Goal: Transaction & Acquisition: Purchase product/service

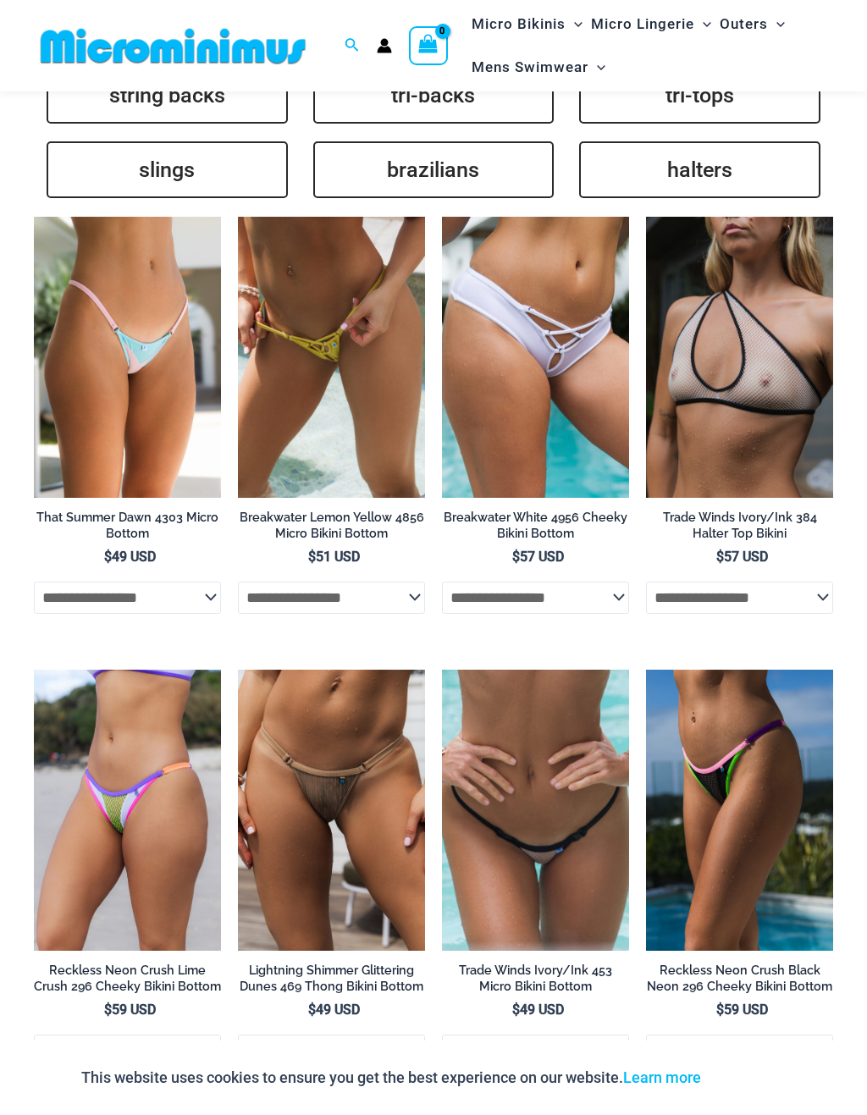
scroll to position [3849, 0]
click at [238, 218] on img at bounding box center [238, 218] width 0 height 0
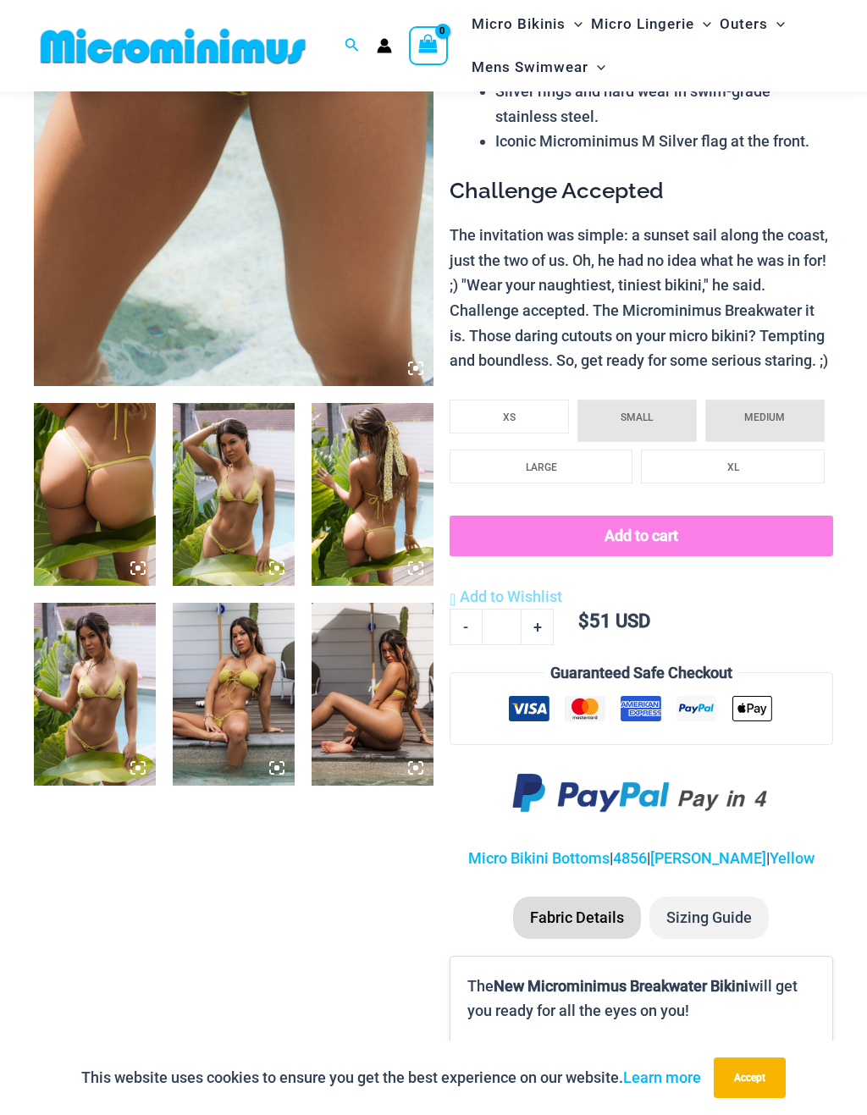
scroll to position [391, 0]
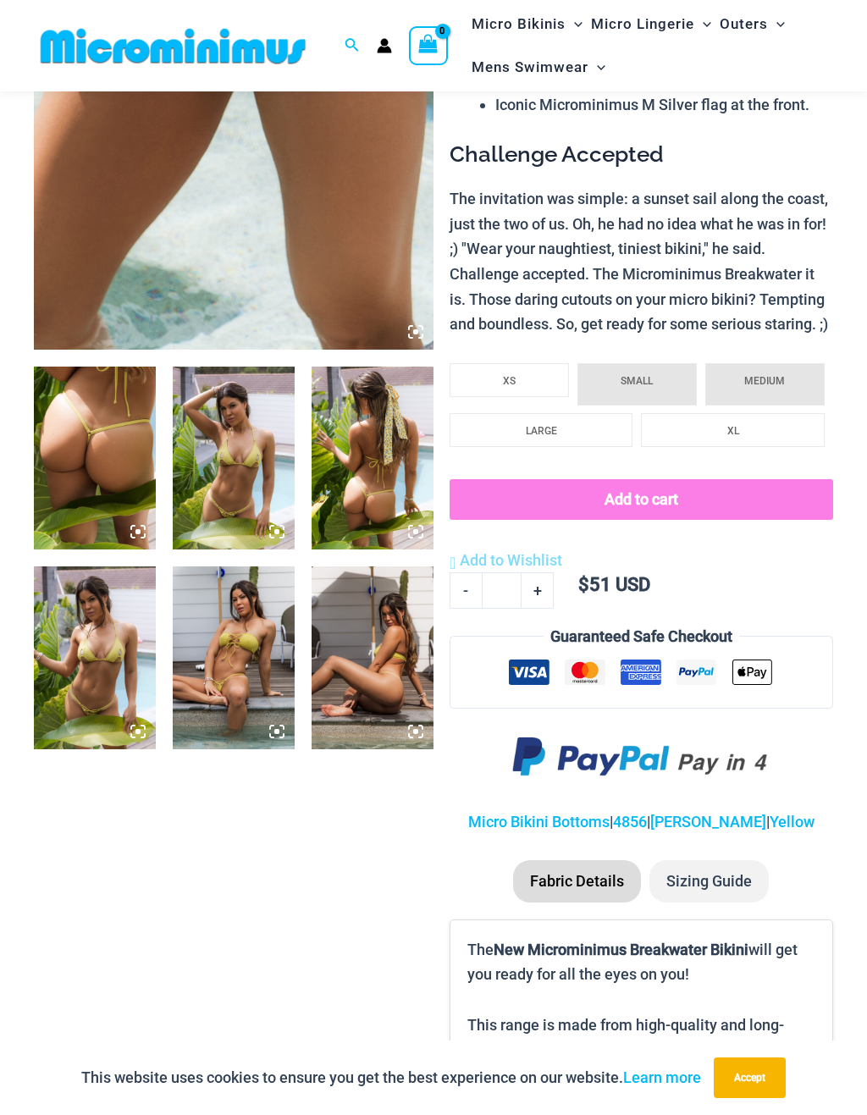
click at [232, 662] on img at bounding box center [234, 658] width 122 height 183
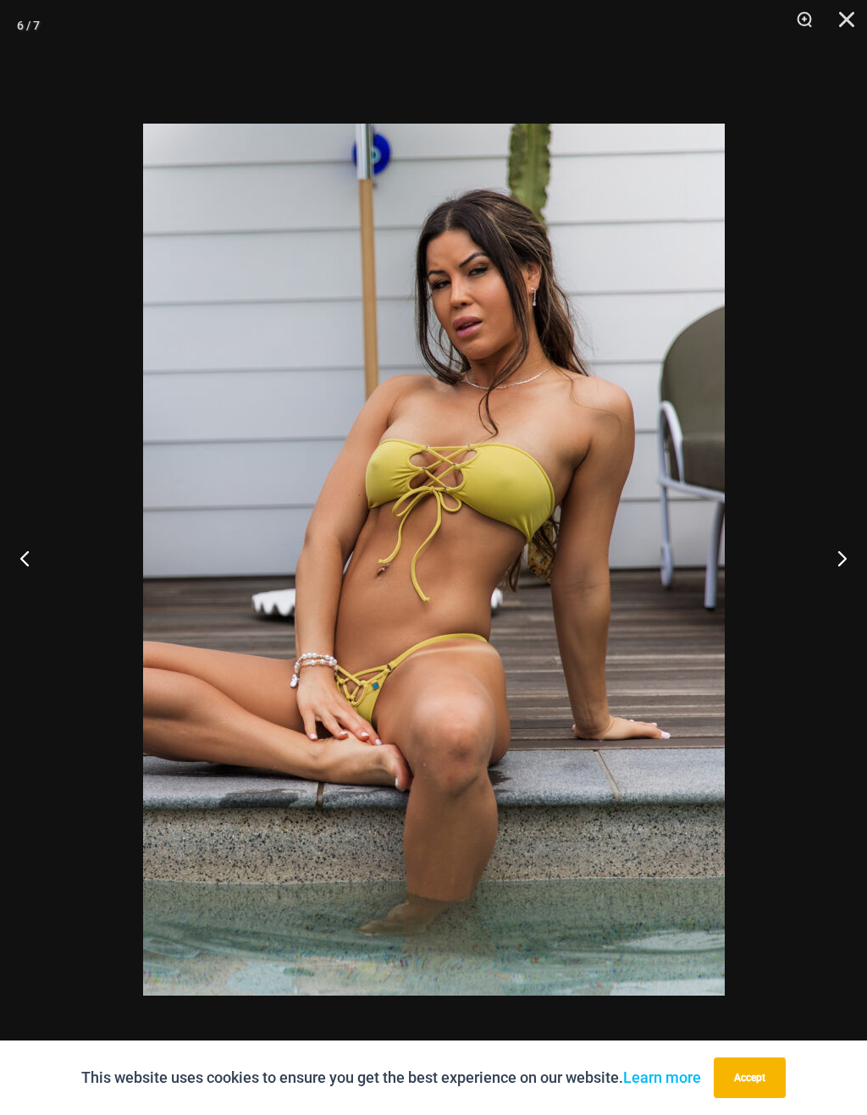
click at [843, 555] on button "Next" at bounding box center [836, 558] width 64 height 85
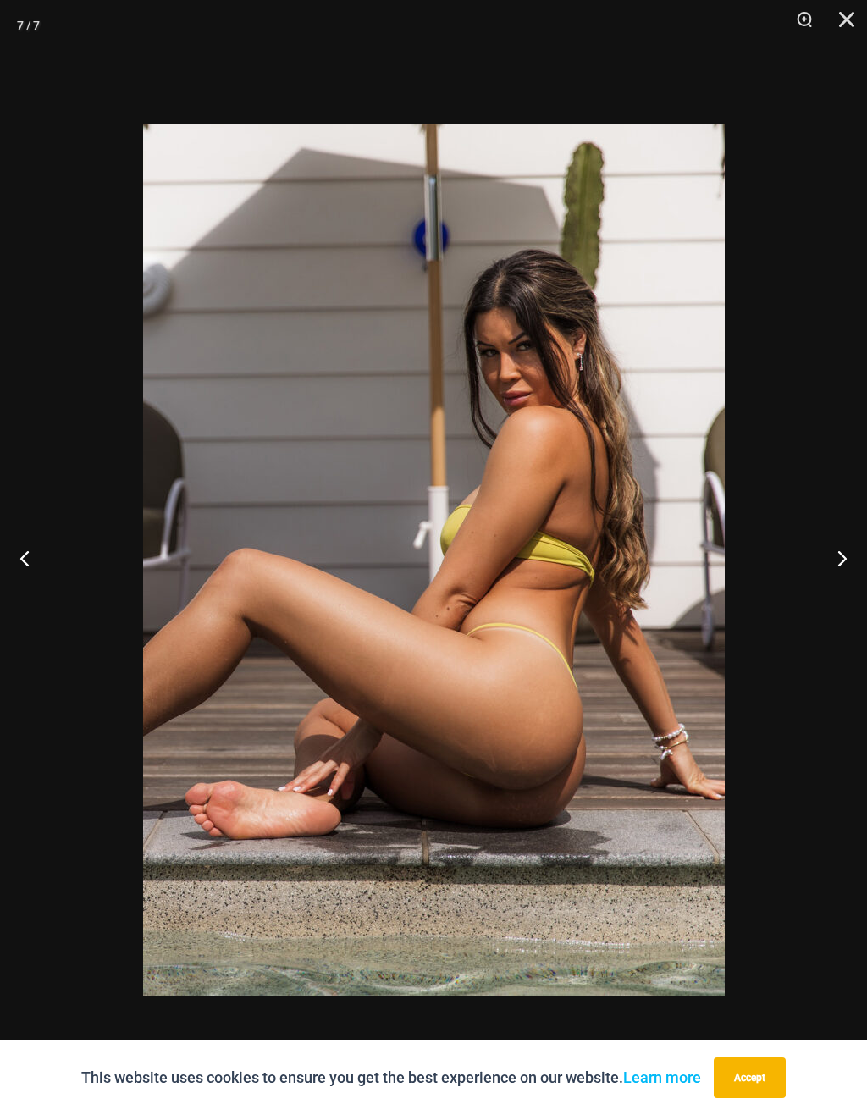
click at [840, 550] on button "Next" at bounding box center [836, 558] width 64 height 85
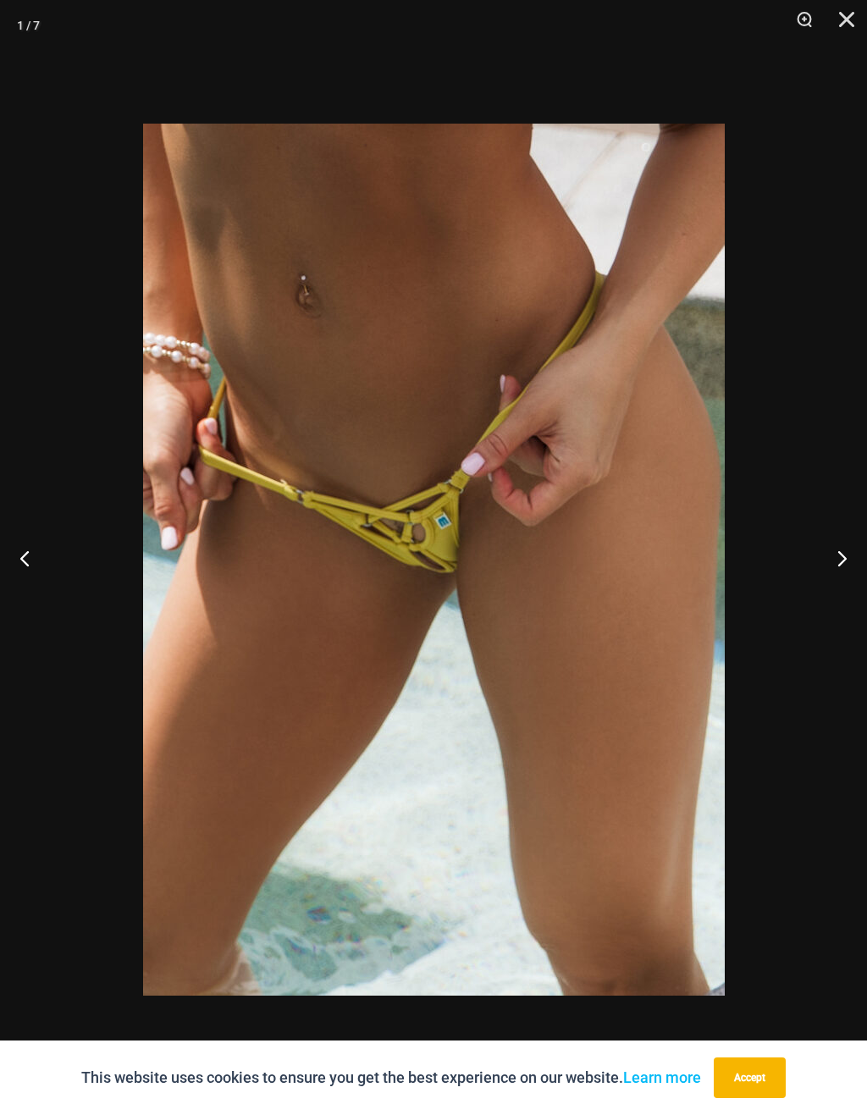
click at [837, 559] on button "Next" at bounding box center [836, 558] width 64 height 85
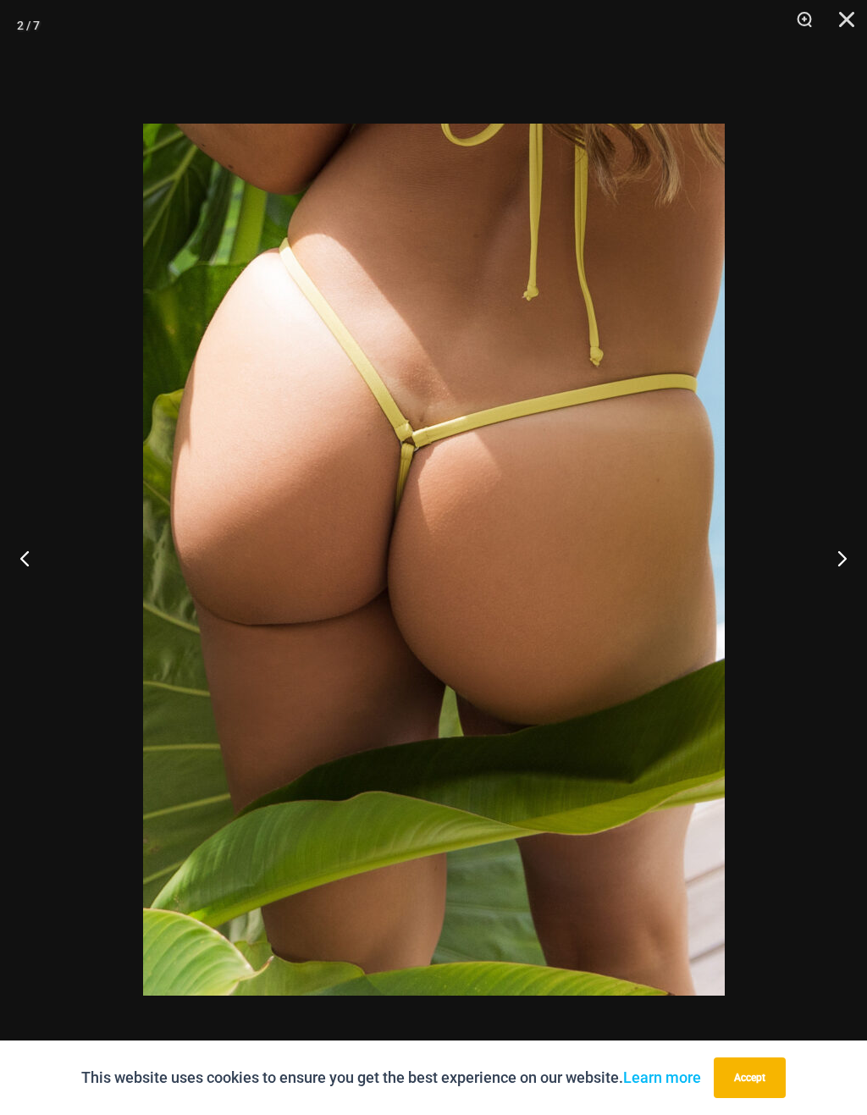
click at [29, 562] on button "Previous" at bounding box center [32, 558] width 64 height 85
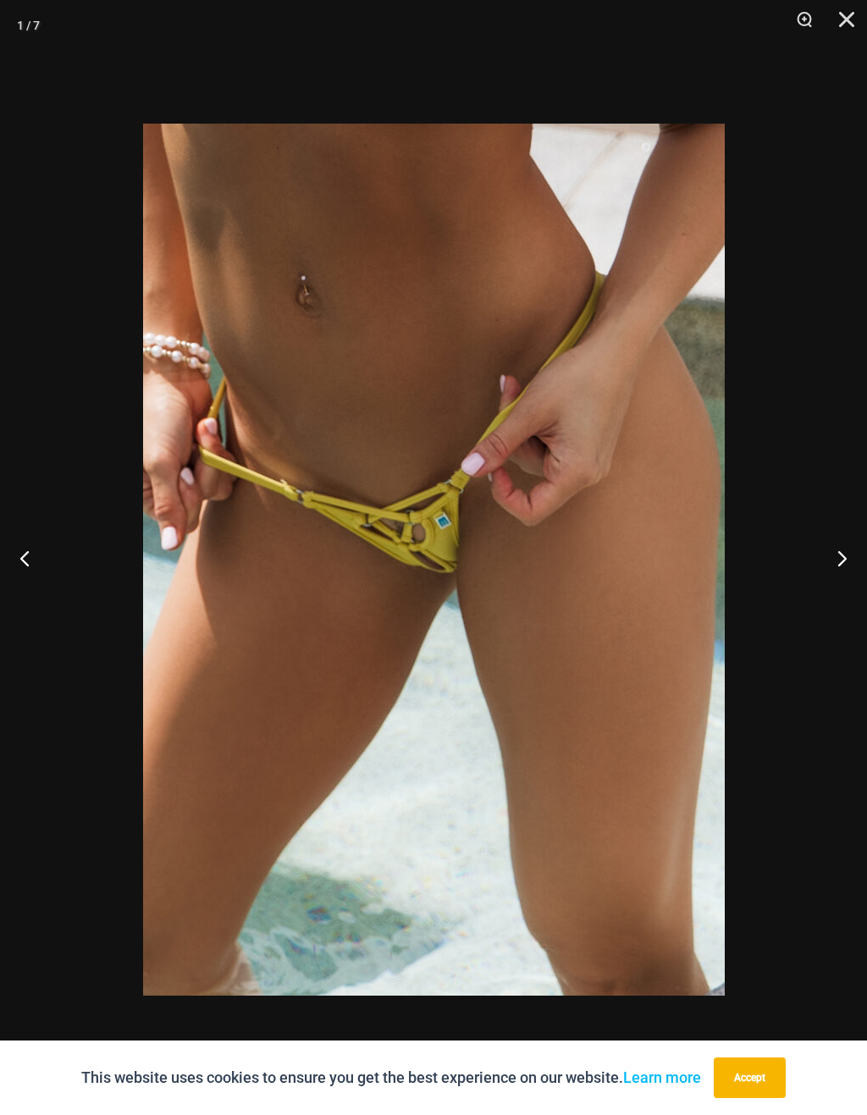
click at [838, 556] on button "Next" at bounding box center [836, 558] width 64 height 85
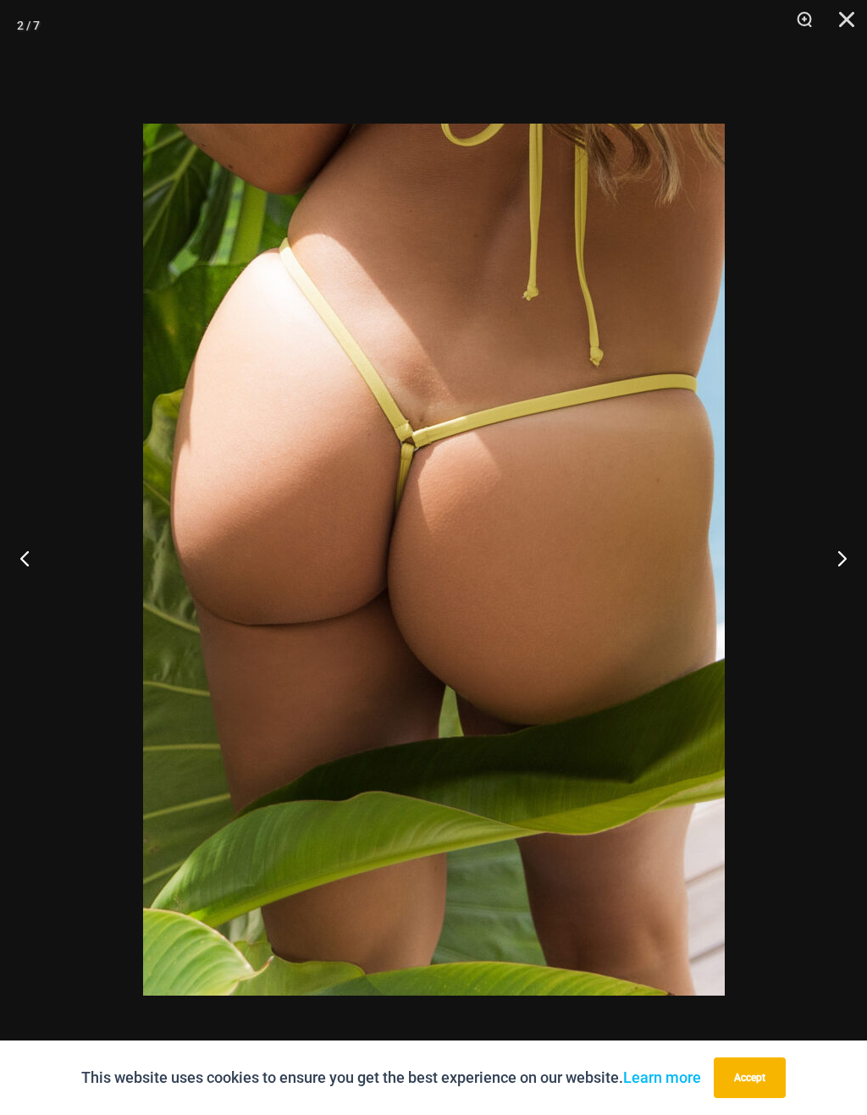
click at [841, 556] on button "Next" at bounding box center [836, 558] width 64 height 85
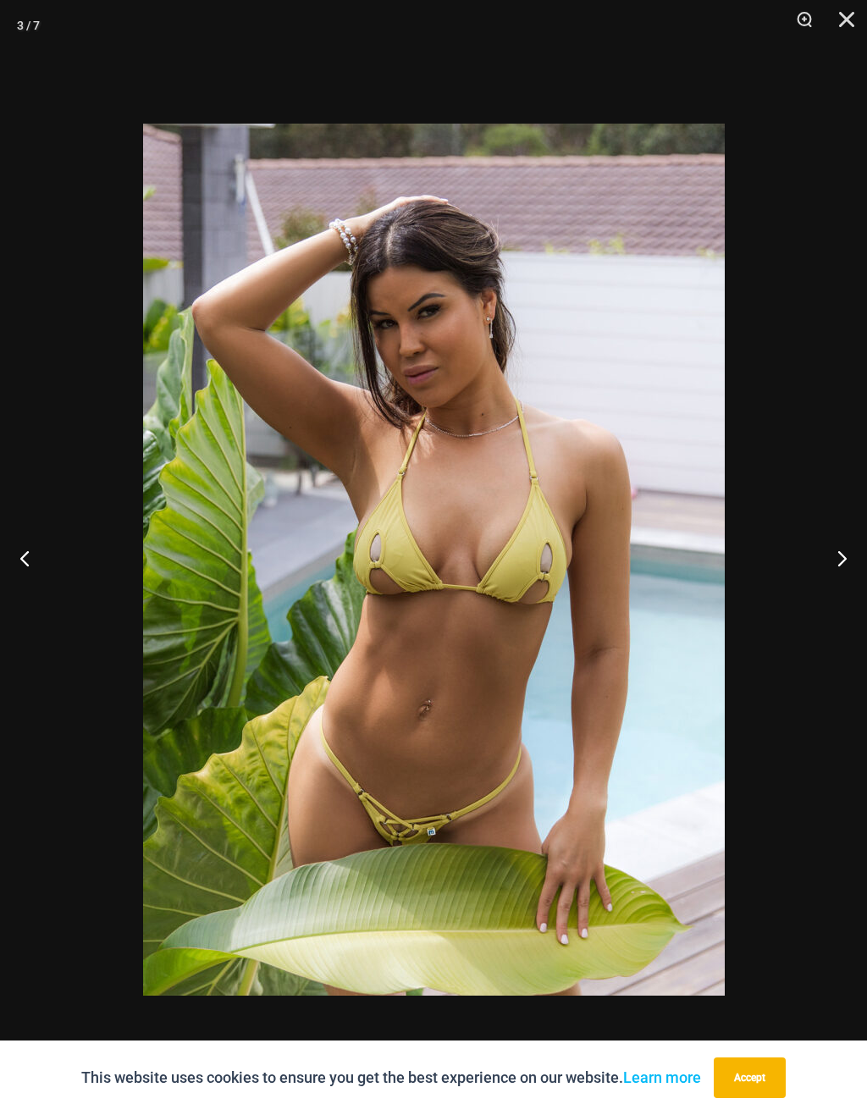
click at [845, 554] on button "Next" at bounding box center [836, 558] width 64 height 85
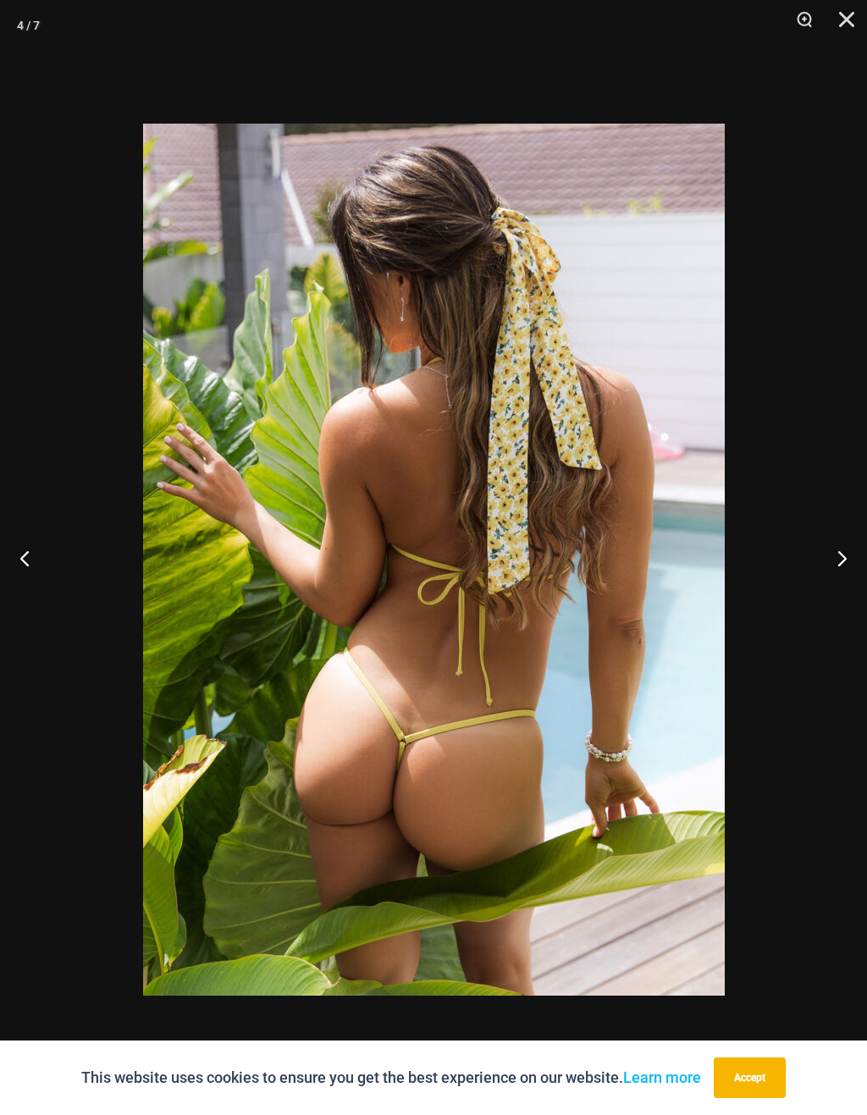
click at [846, 556] on button "Next" at bounding box center [836, 558] width 64 height 85
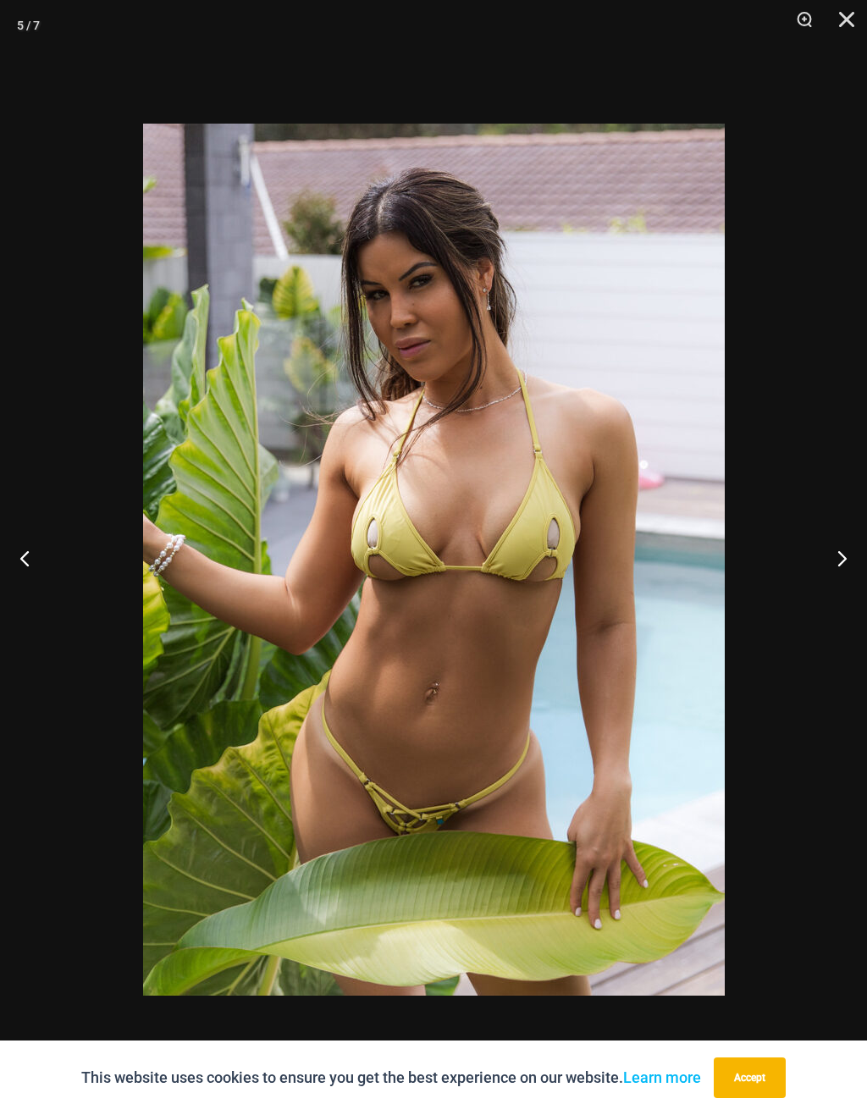
click at [847, 26] on button "Close" at bounding box center [841, 25] width 42 height 51
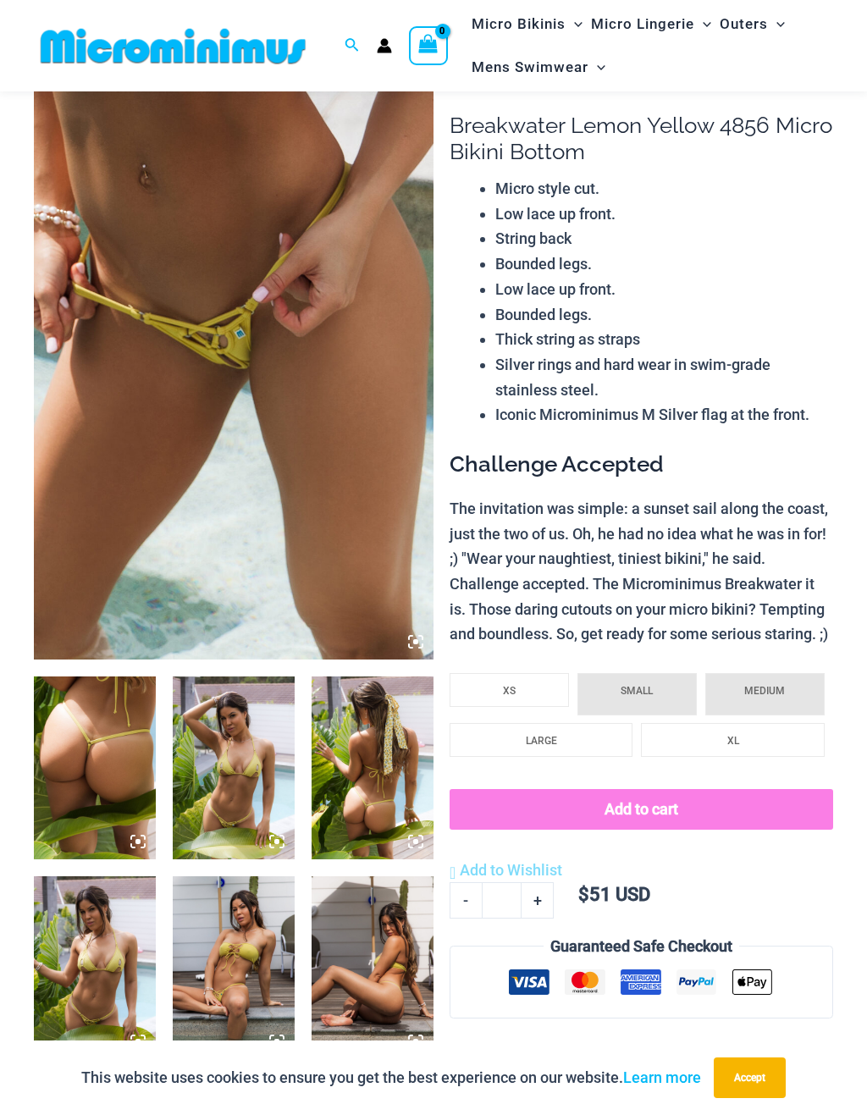
scroll to position [80, 0]
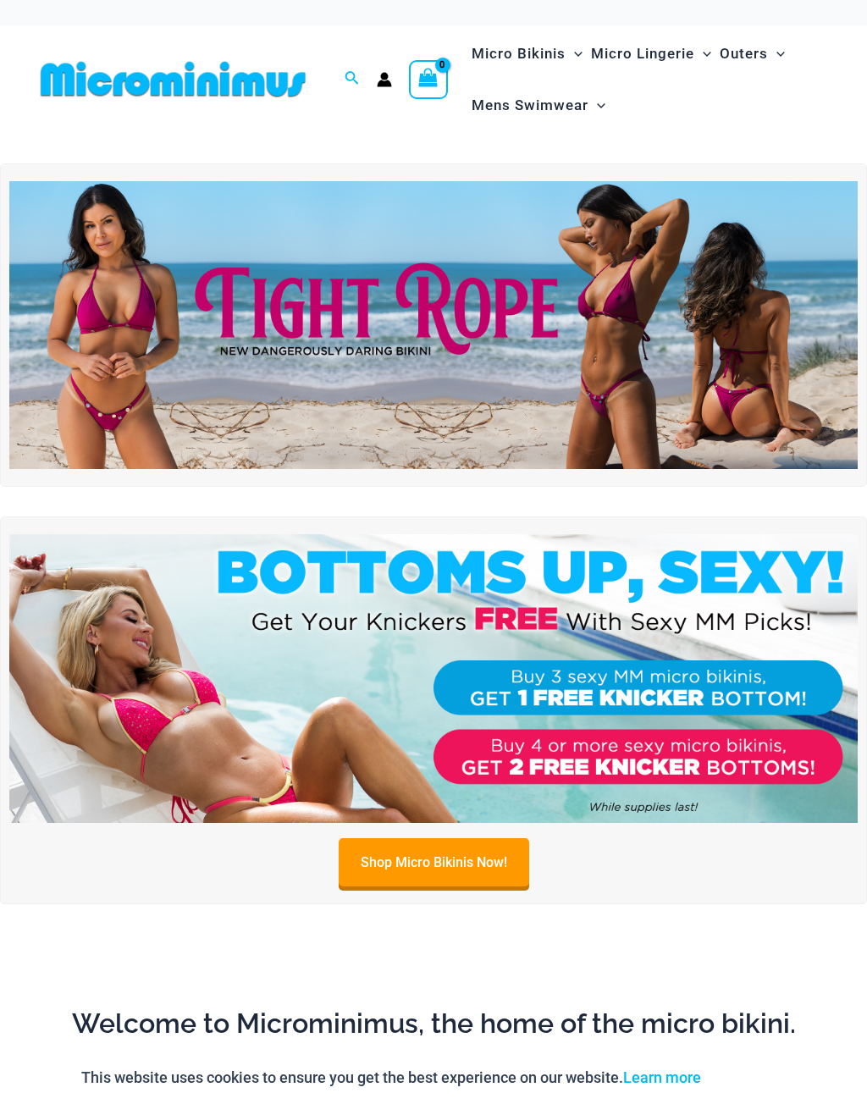
click at [1, 458] on div at bounding box center [433, 325] width 867 height 324
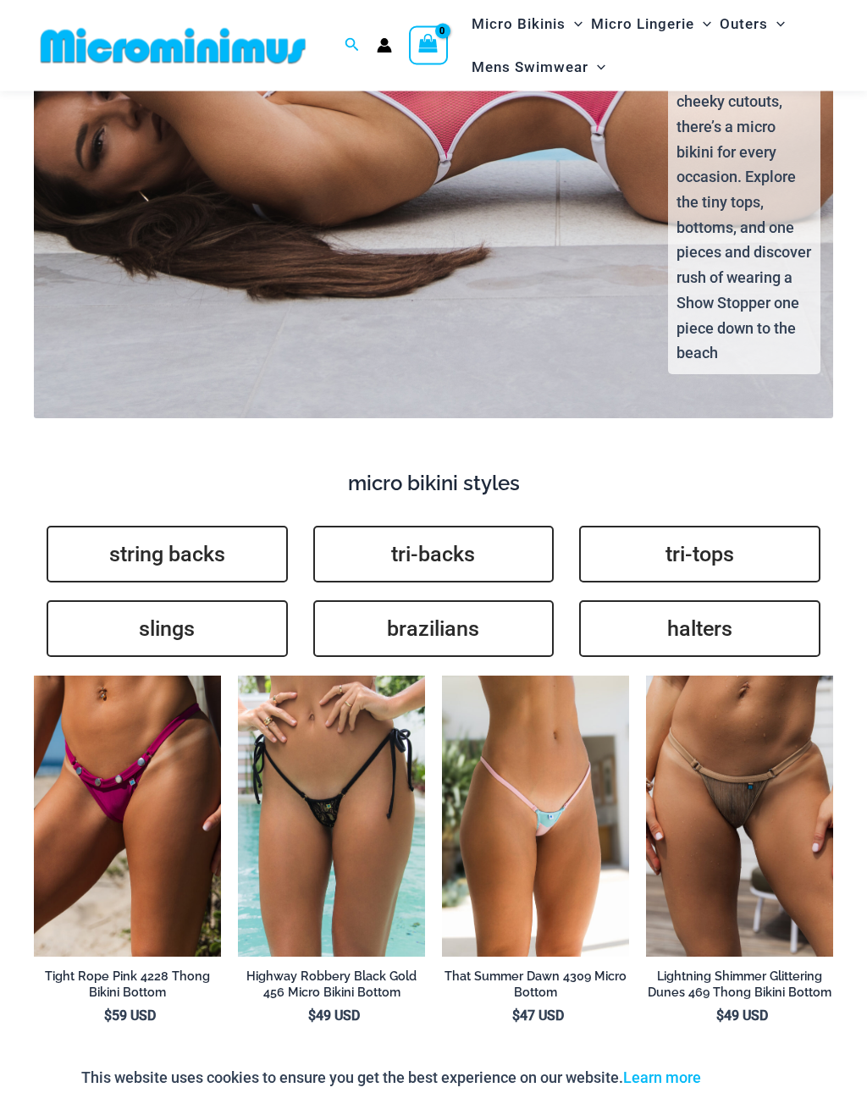
scroll to position [3391, 0]
click at [646, 676] on img at bounding box center [646, 676] width 0 height 0
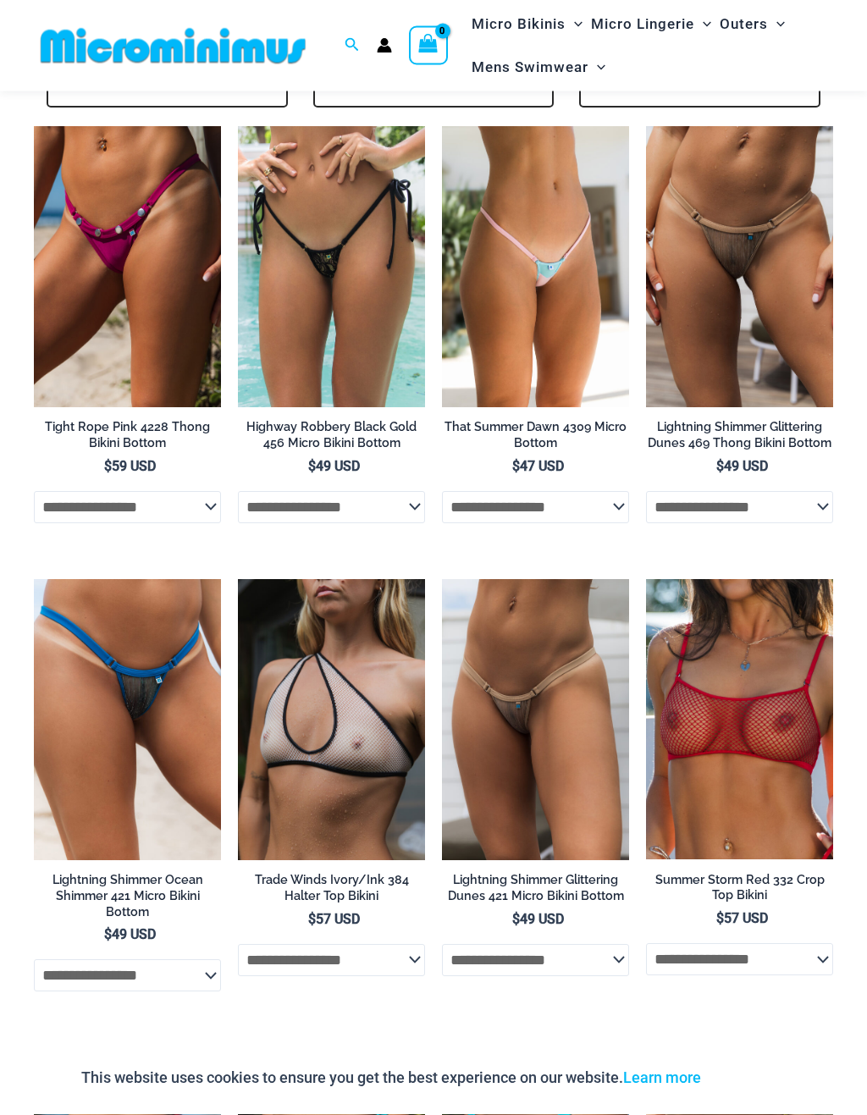
scroll to position [3930, 0]
